Goal: Information Seeking & Learning: Learn about a topic

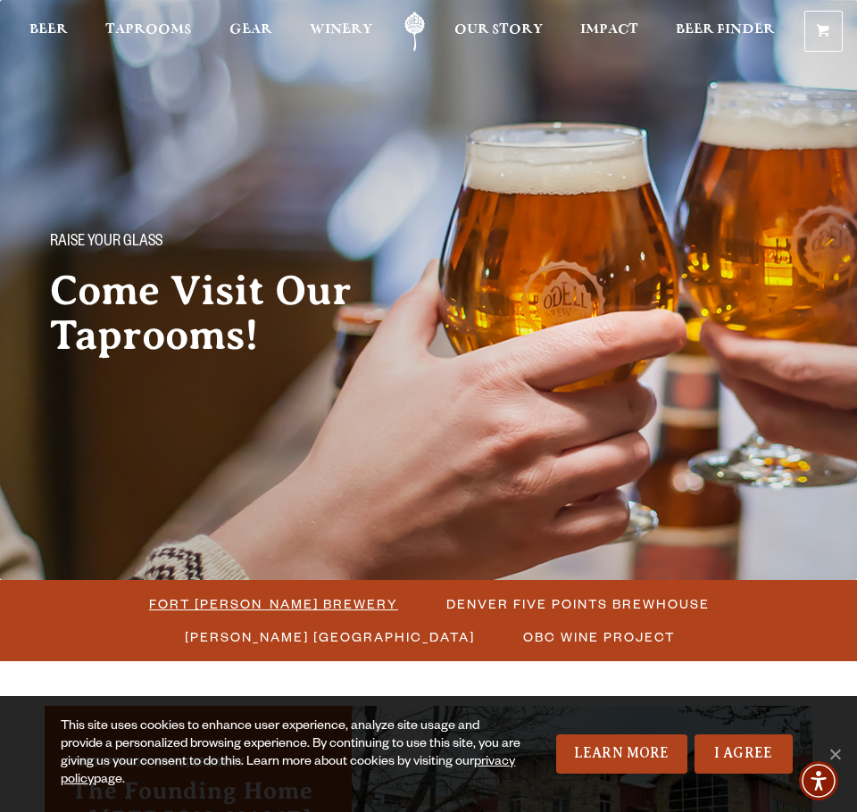
click at [268, 603] on span "Fort Collins Brewery" at bounding box center [273, 604] width 249 height 26
click at [283, 607] on span "Fort Collins Brewery" at bounding box center [273, 604] width 249 height 26
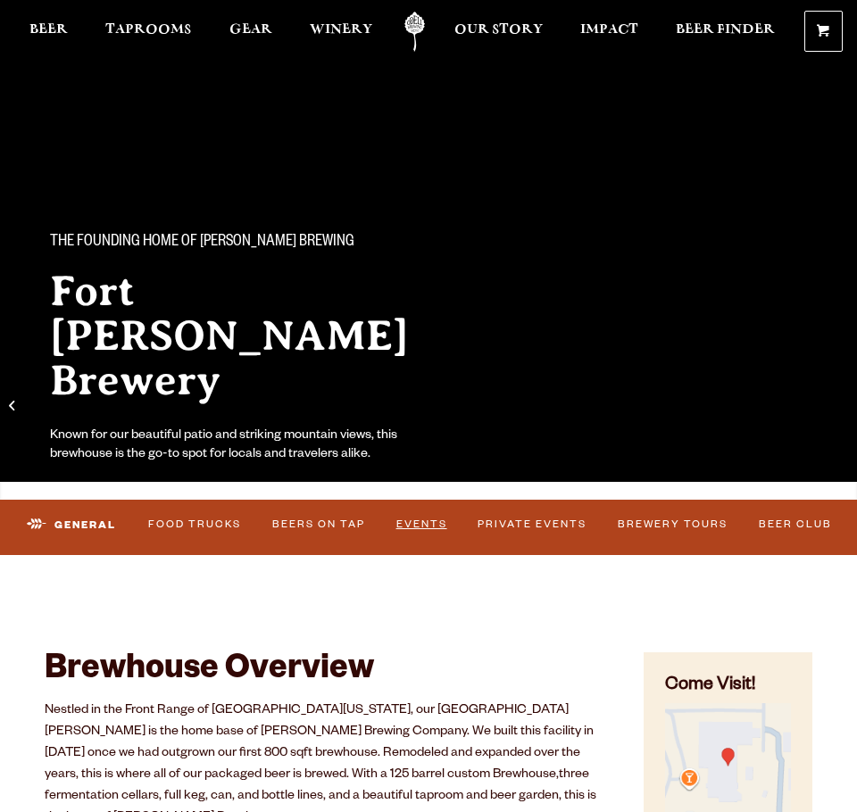
click at [403, 527] on link "Events" at bounding box center [421, 525] width 62 height 37
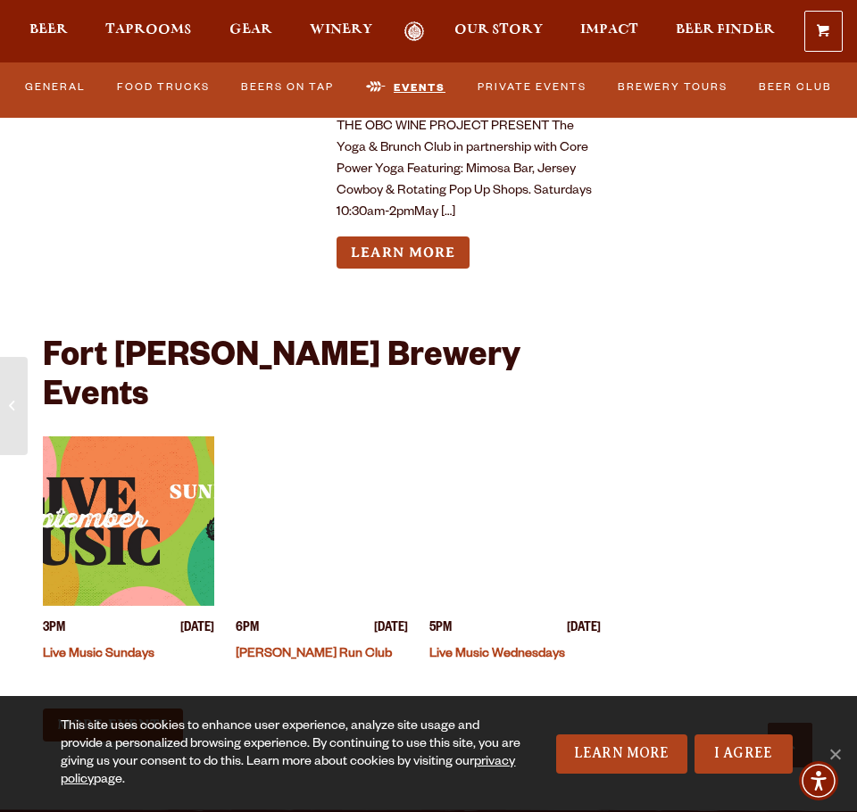
scroll to position [8376, 0]
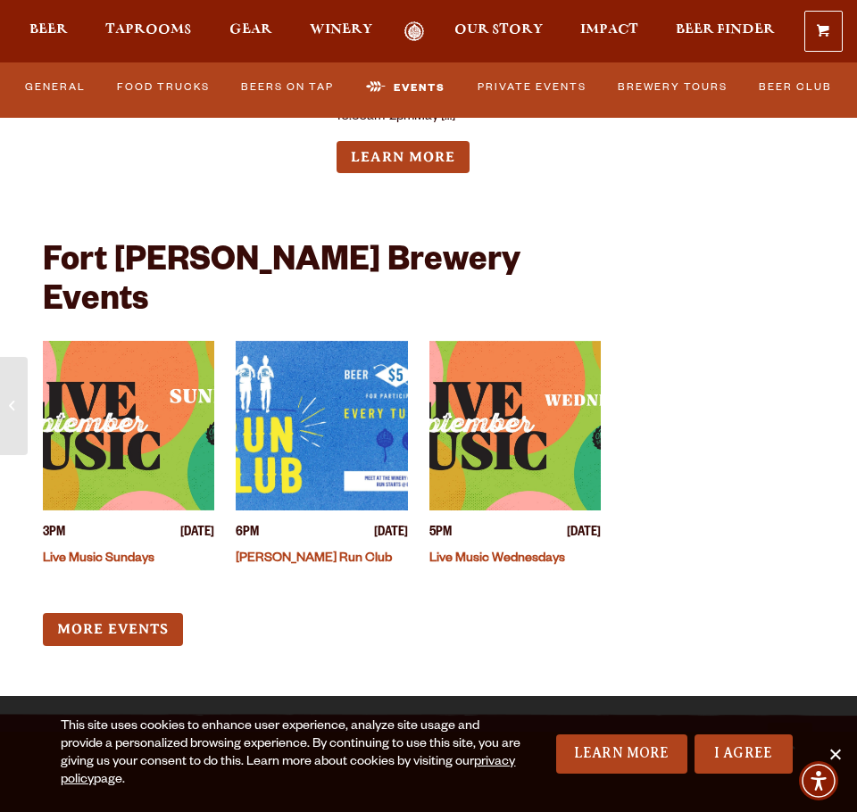
click at [833, 751] on span "Cookie Notice" at bounding box center [834, 754] width 18 height 18
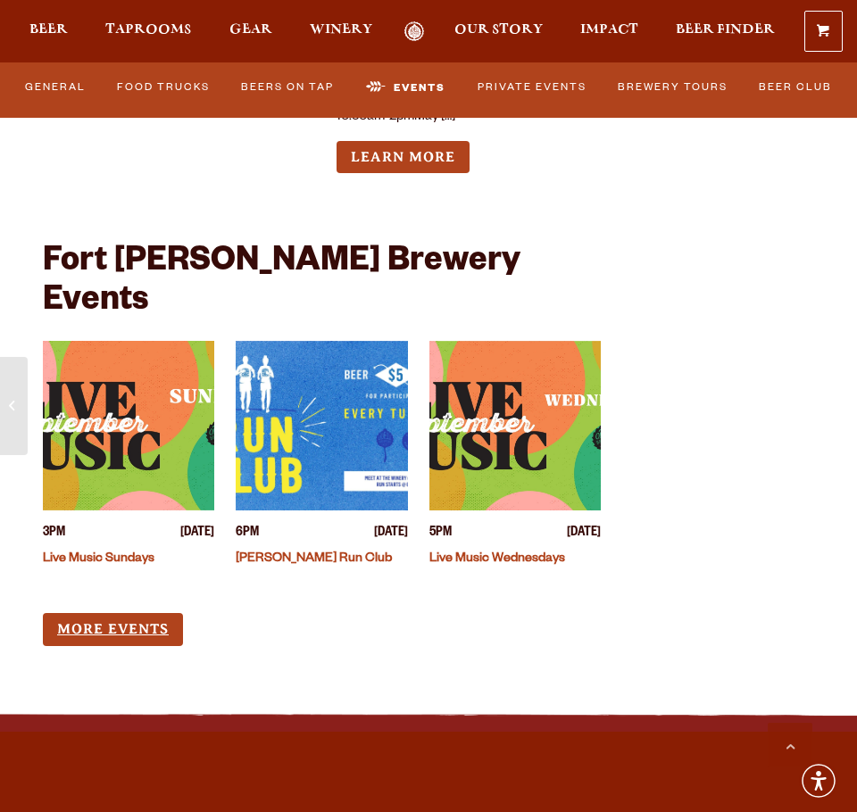
click at [147, 613] on link "More Events" at bounding box center [113, 629] width 140 height 33
click at [170, 28] on span "Taprooms" at bounding box center [148, 29] width 86 height 14
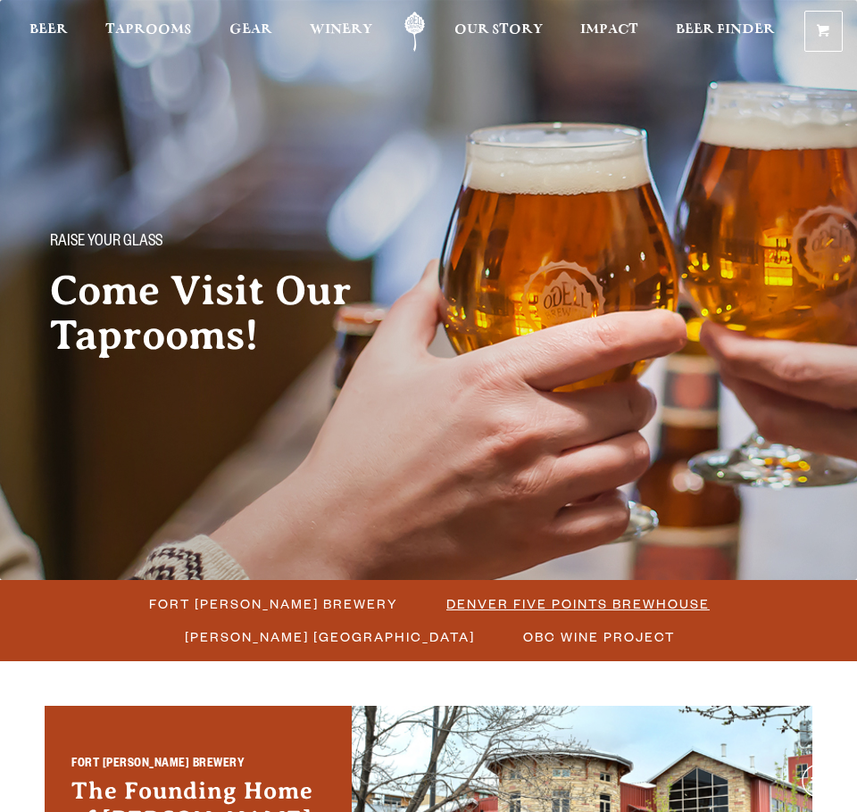
click at [478, 606] on span "Denver Five Points Brewhouse" at bounding box center [577, 604] width 263 height 26
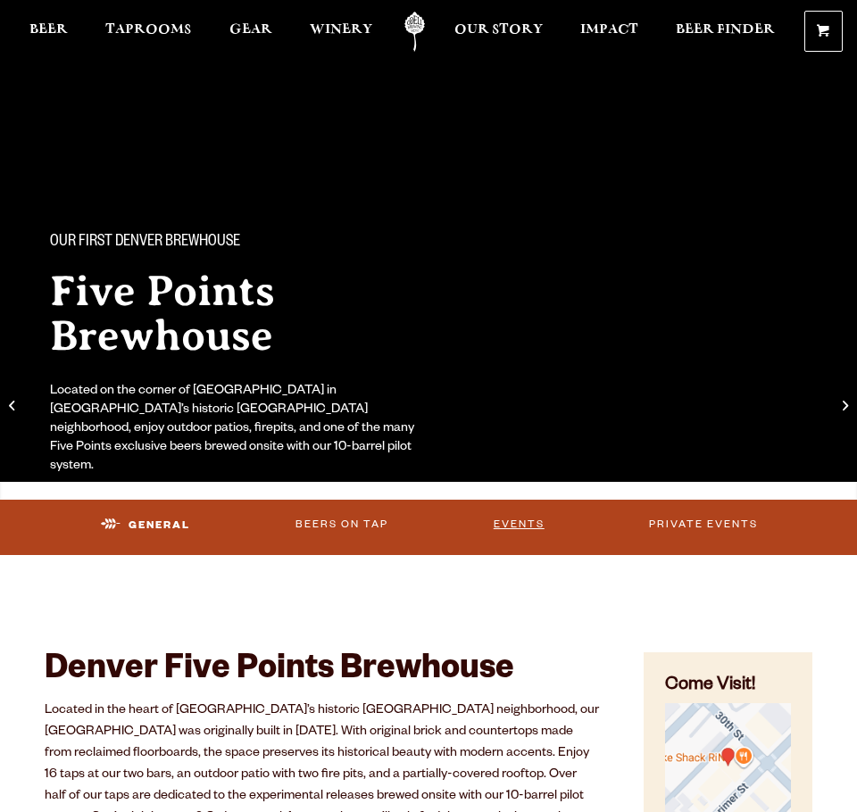
click at [510, 525] on link "Events" at bounding box center [518, 525] width 62 height 37
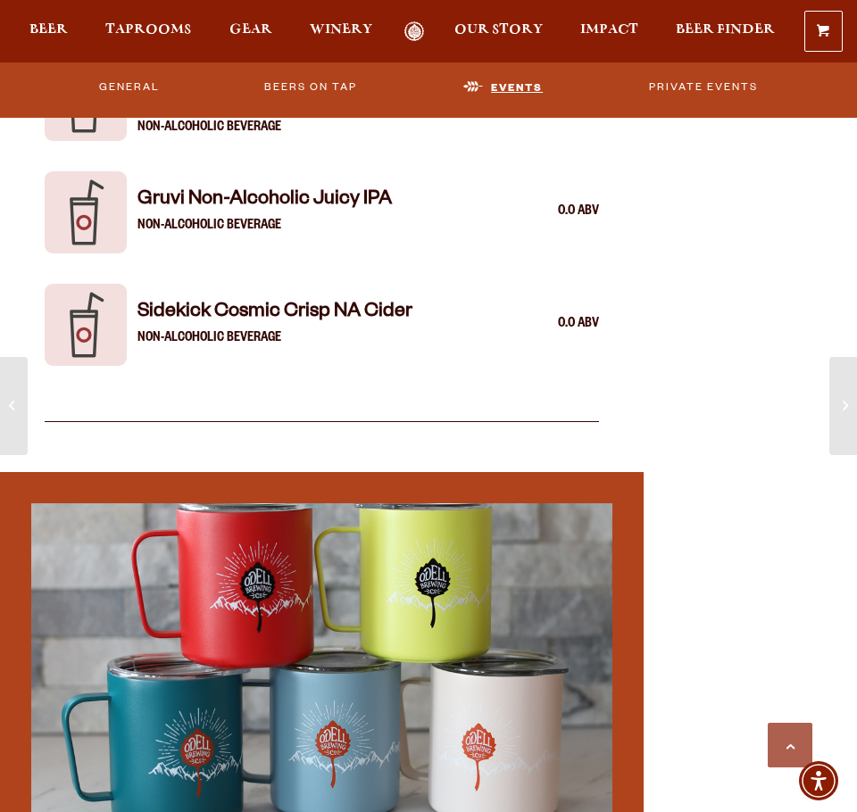
scroll to position [4923, 0]
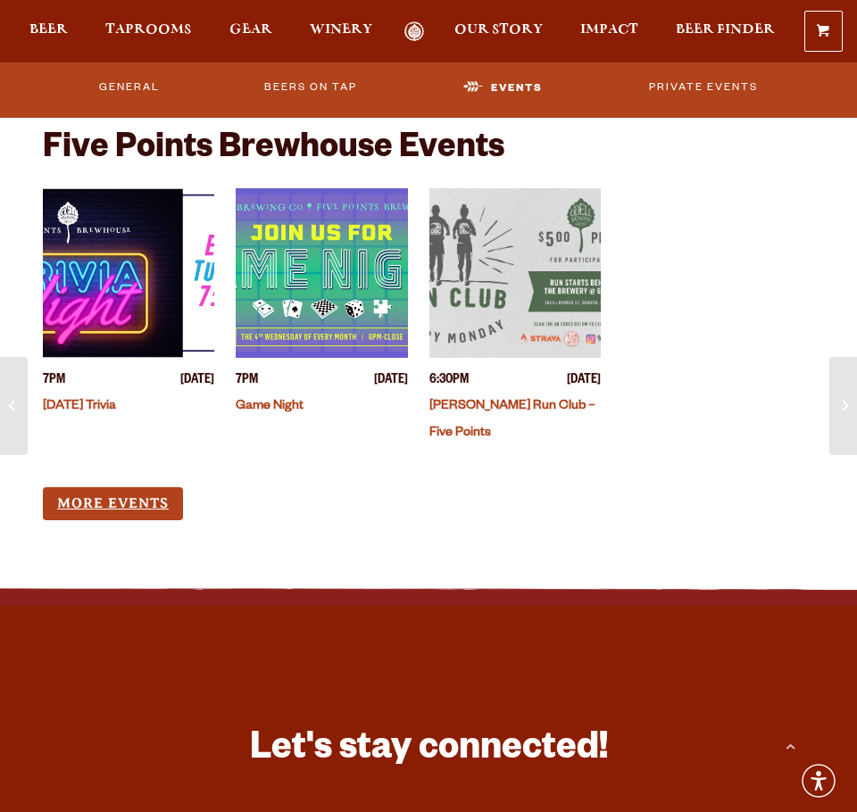
scroll to position [5445, 0]
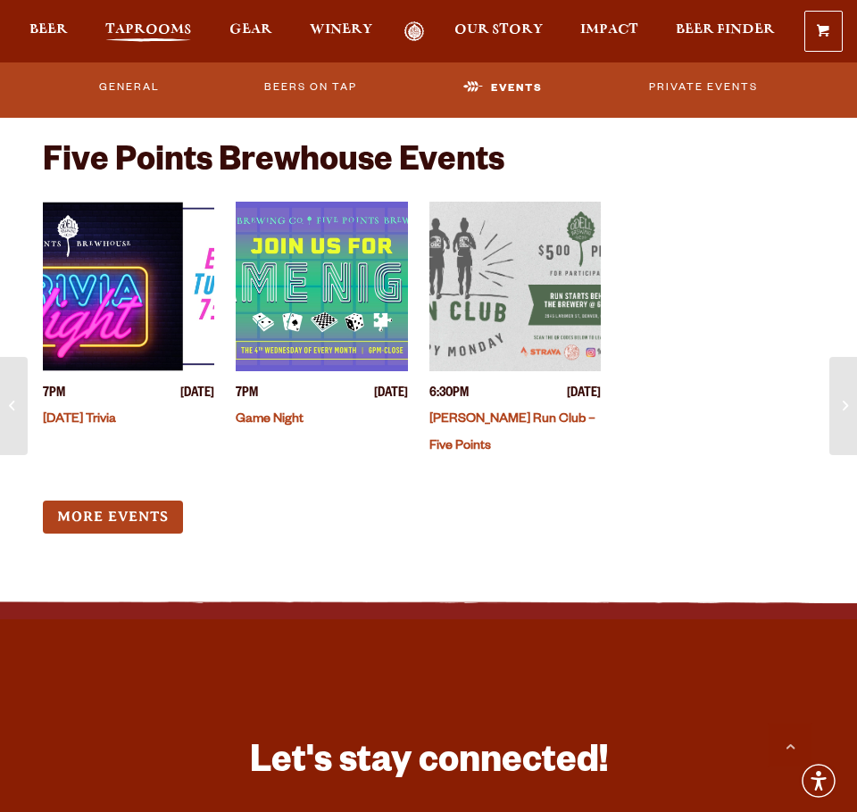
click at [159, 34] on span "Taprooms" at bounding box center [148, 29] width 86 height 14
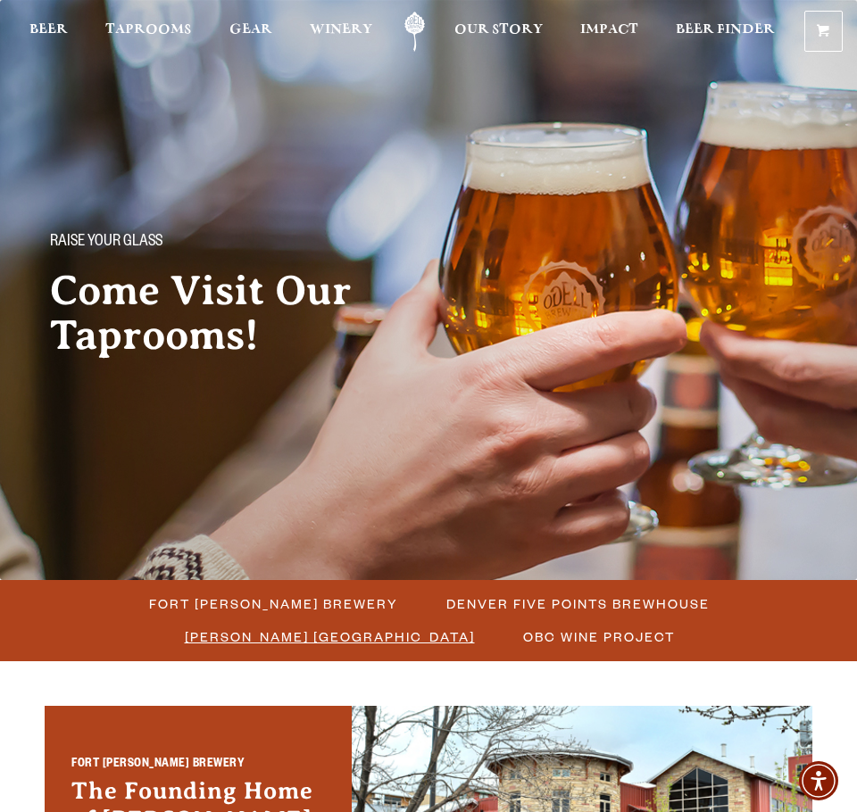
click at [433, 642] on span "[PERSON_NAME] [GEOGRAPHIC_DATA]" at bounding box center [330, 637] width 290 height 26
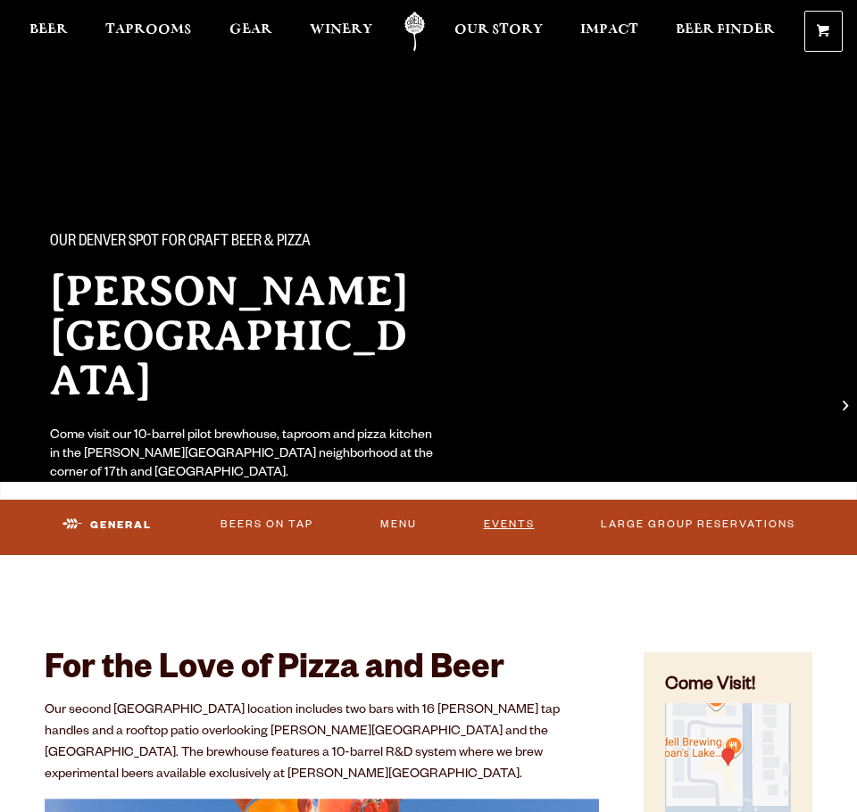
click at [498, 523] on link "Events" at bounding box center [508, 525] width 62 height 37
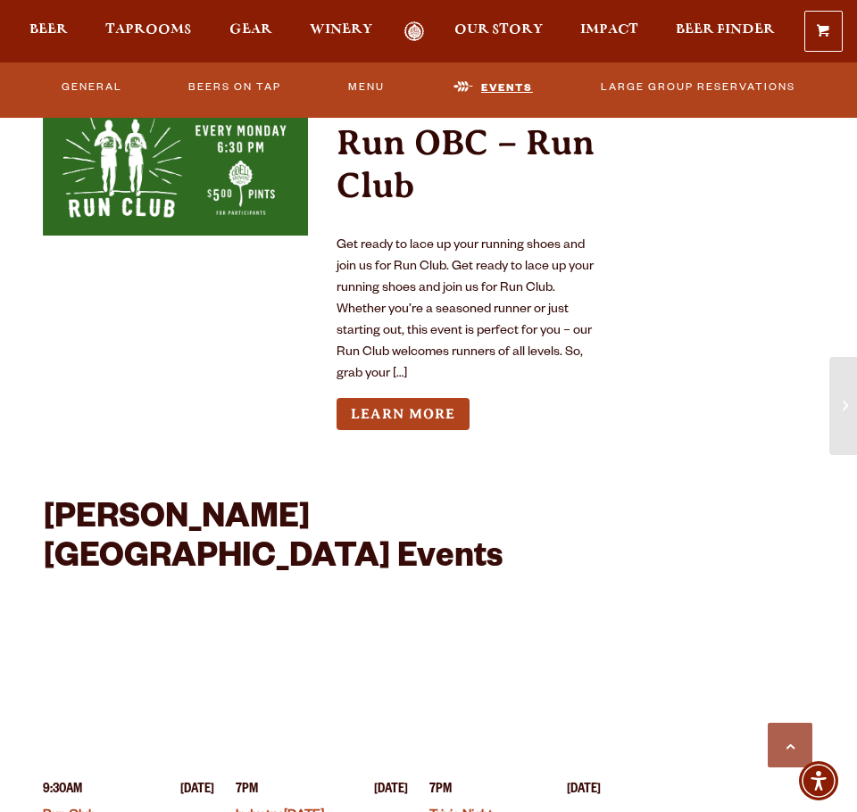
scroll to position [4379, 0]
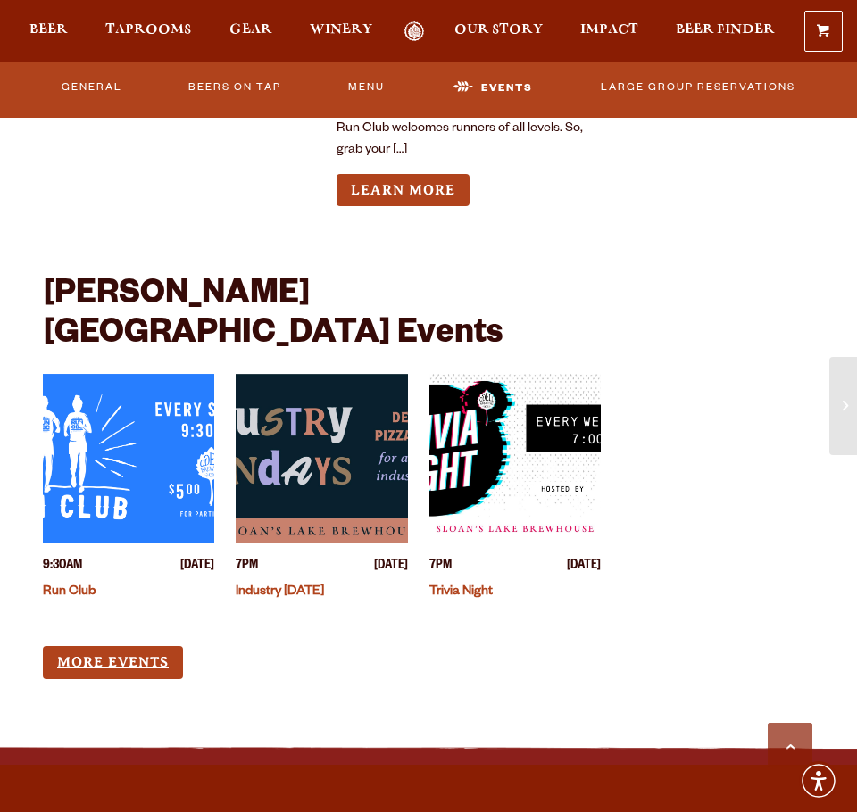
click at [164, 646] on link "More Events" at bounding box center [113, 662] width 140 height 33
click at [137, 36] on span "Taprooms" at bounding box center [148, 29] width 86 height 14
